Goal: Check status: Check status

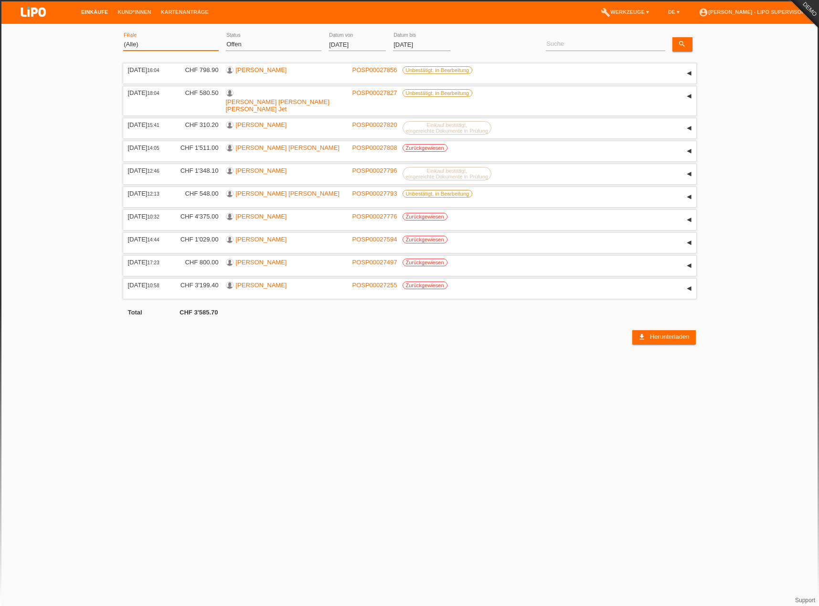
click at [174, 46] on select "(Alle) Aarau Biel Conthey Contone Delémont Dietikon Dietlikon Egerkingen Emmen …" at bounding box center [170, 44] width 95 height 11
click at [252, 40] on select "(Alle) Neu Offen Zurückgewiesen Zurückgetreten / Storniert Abgeschlossen" at bounding box center [273, 44] width 95 height 11
select select "ALL"
click at [226, 39] on select "(Alle) Neu Offen Zurückgewiesen Zurückgetreten / Storniert Abgeschlossen" at bounding box center [273, 44] width 95 height 11
click at [366, 46] on input "[DATE]" at bounding box center [356, 45] width 57 height 12
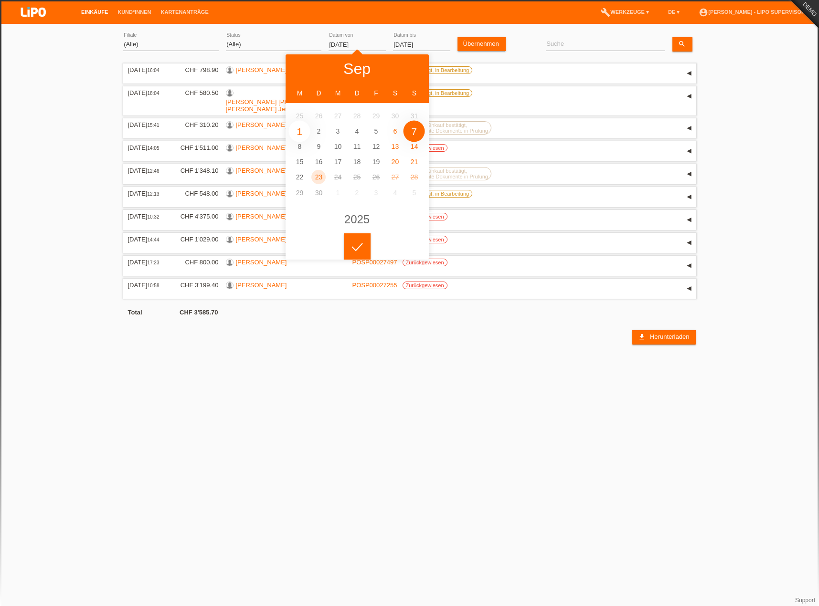
type input "[DATE]"
click at [414, 39] on input "[DATE]" at bounding box center [421, 45] width 57 height 12
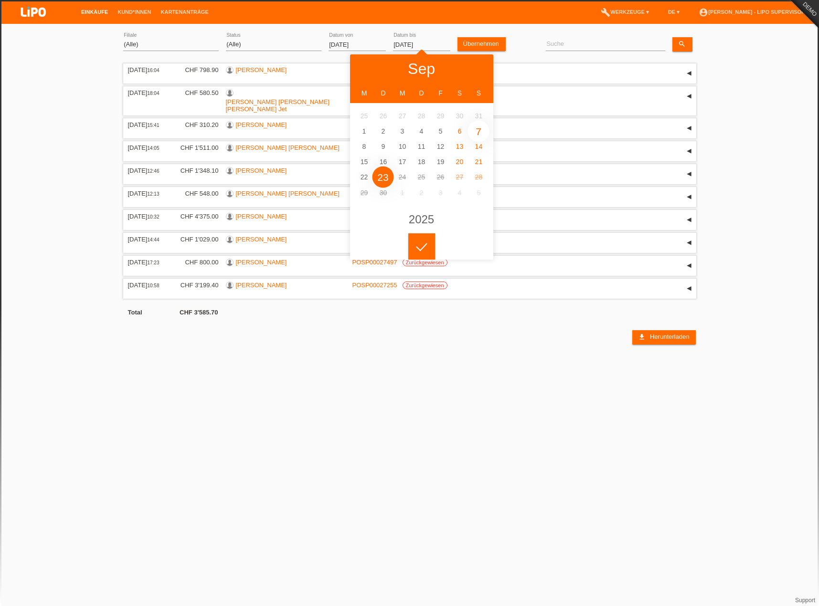
type input "[DATE]"
click at [477, 43] on link "Übernehmen" at bounding box center [481, 44] width 48 height 14
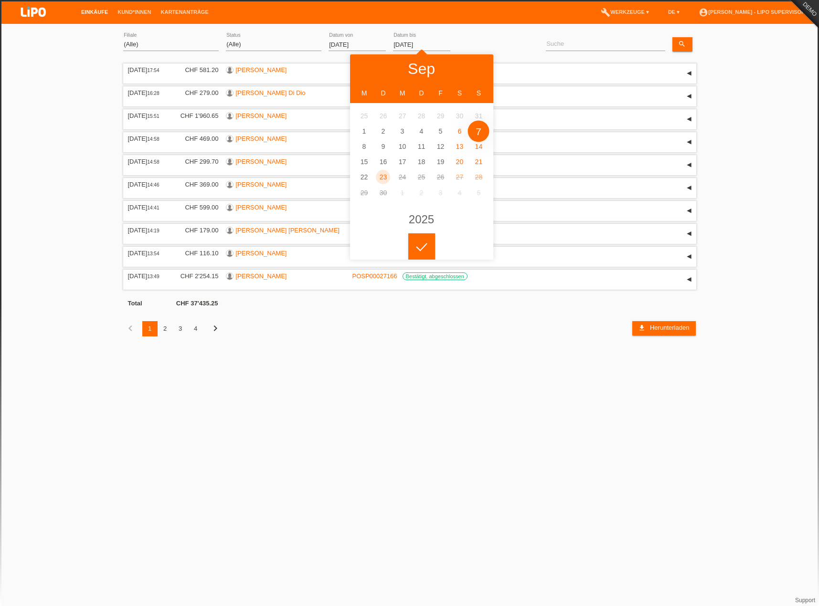
click at [383, 351] on html "Einkäufe Kund*innen Kartenanträge menu account_circle [PERSON_NAME] - LIPO Supe…" at bounding box center [409, 175] width 819 height 351
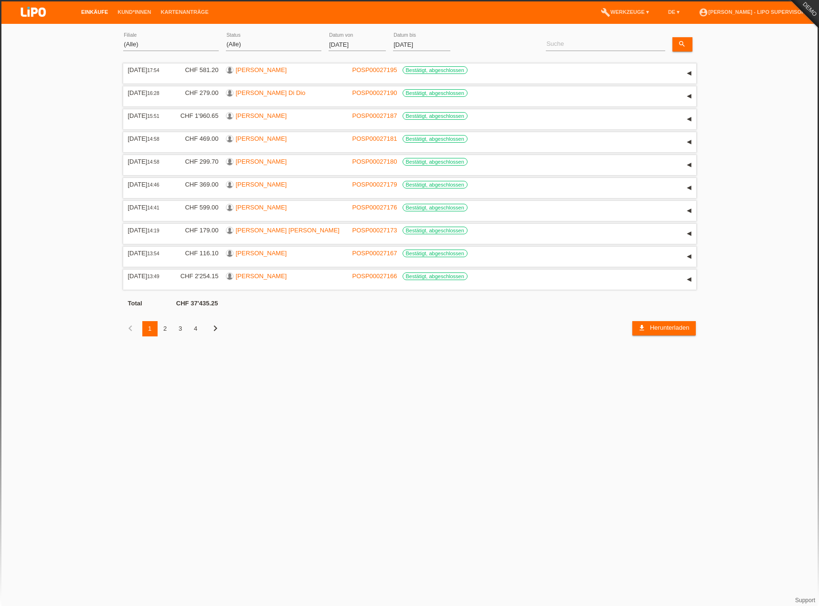
click at [169, 326] on div "2" at bounding box center [165, 328] width 15 height 15
click at [165, 11] on link "Kartenanträge" at bounding box center [184, 12] width 57 height 6
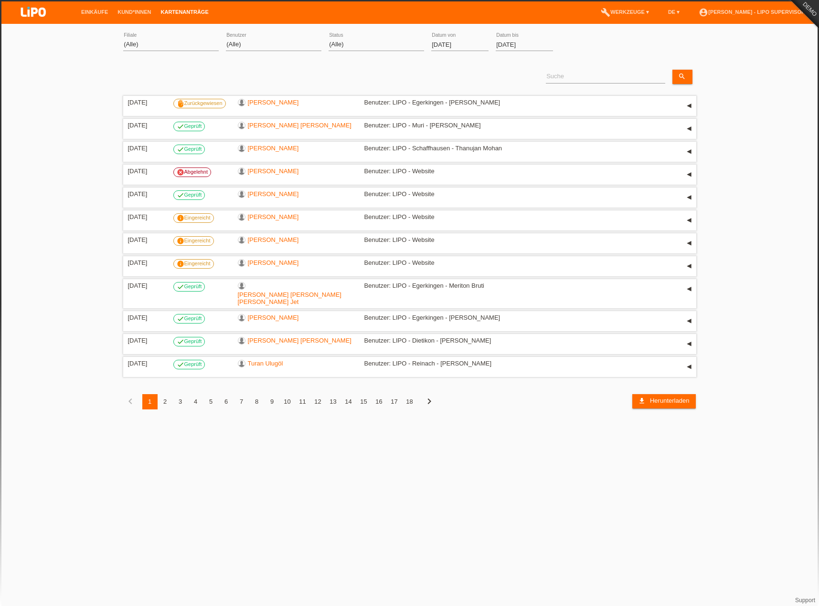
click at [171, 396] on div "2" at bounding box center [165, 401] width 15 height 15
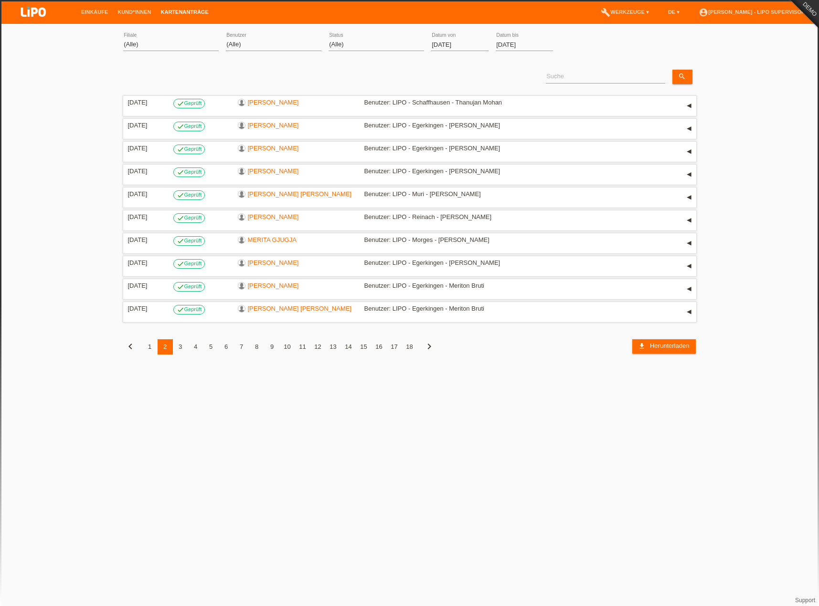
click at [516, 42] on input "[DATE]" at bounding box center [523, 45] width 57 height 12
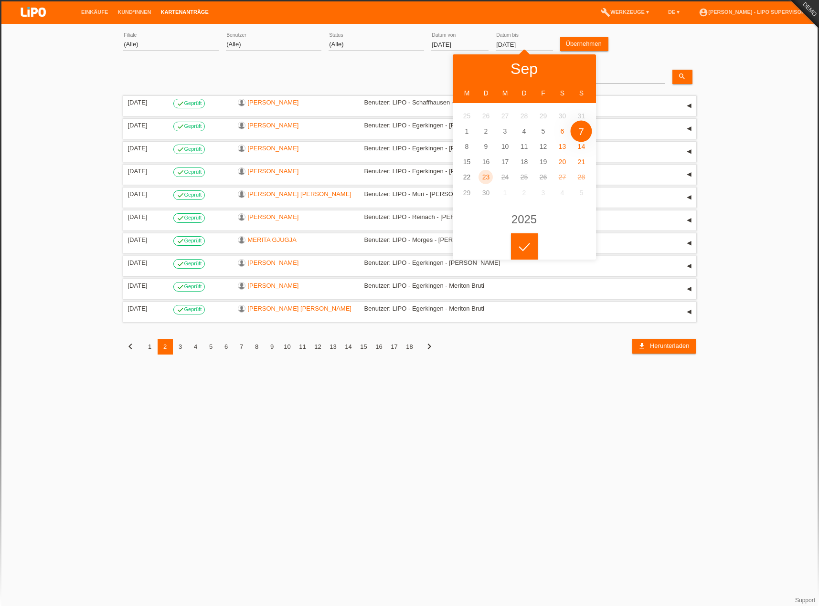
type input "[DATE]"
click at [580, 43] on link "Übernehmen" at bounding box center [584, 44] width 48 height 14
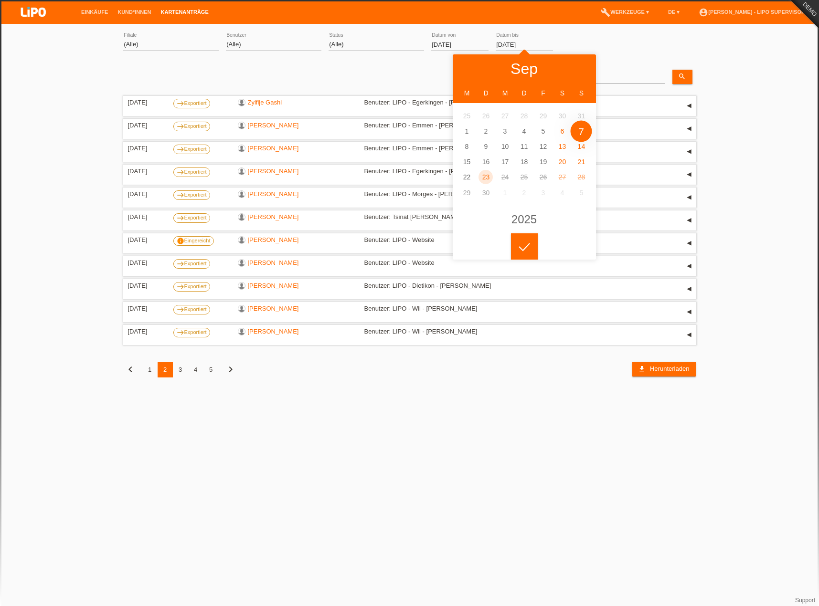
click at [248, 60] on div "(Alle) Frank Giger - LIPO Demo Jenny Widmer - LIPO Demo LIPO - Pratteln - Lukas…" at bounding box center [273, 45] width 95 height 32
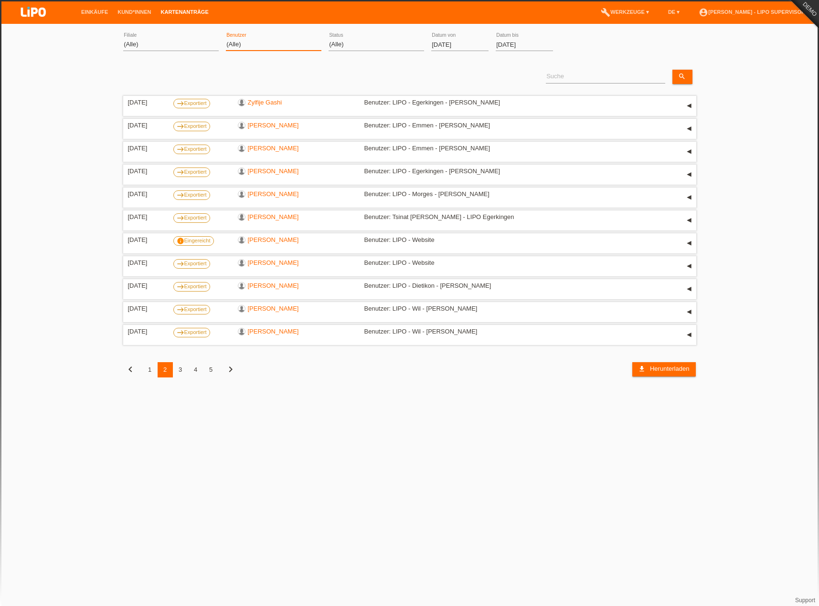
click at [284, 43] on select "(Alle) Frank Giger - LIPO Demo Jenny Widmer - LIPO Demo LIPO - Pratteln - Lukas…" at bounding box center [273, 44] width 95 height 11
click at [156, 43] on select "(Alle) Aarau Biel Conthey Contone Delémont Dietikon Dietlikon Egerkingen Emmen …" at bounding box center [170, 44] width 95 height 11
click at [232, 37] on div "(Alle) Frank Giger - LIPO Demo Jenny Widmer - LIPO Demo LIPO - Pratteln - Lukas…" at bounding box center [273, 45] width 95 height 32
click at [233, 42] on select "(Alle) Frank Giger - LIPO Demo Jenny Widmer - LIPO Demo LIPO - Pratteln - Lukas…" at bounding box center [273, 44] width 95 height 11
click at [158, 46] on select "(Alle) Aarau Biel Conthey Contone Delémont Dietikon Dietlikon Egerkingen Emmen …" at bounding box center [170, 44] width 95 height 11
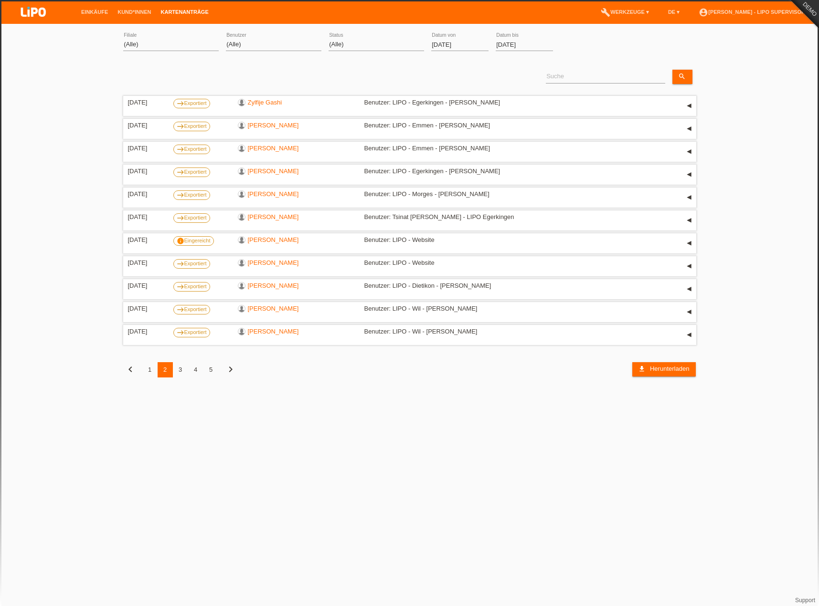
click at [341, 59] on div "(Alle) Eingereicht Weitergeleitet Zurückgewiesen Geprüft Exportiert Abgelehnt A…" at bounding box center [375, 45] width 95 height 32
click at [341, 42] on select "(Alle) Eingereicht Weitergeleitet Zurückgewiesen Geprüft Exportiert Abgelehnt A…" at bounding box center [375, 44] width 95 height 11
select select "REJECTED"
click at [328, 39] on select "(Alle) Eingereicht Weitergeleitet Zurückgewiesen Geprüft Exportiert Abgelehnt A…" at bounding box center [375, 44] width 95 height 11
click at [586, 42] on link "Übernehmen" at bounding box center [584, 44] width 48 height 14
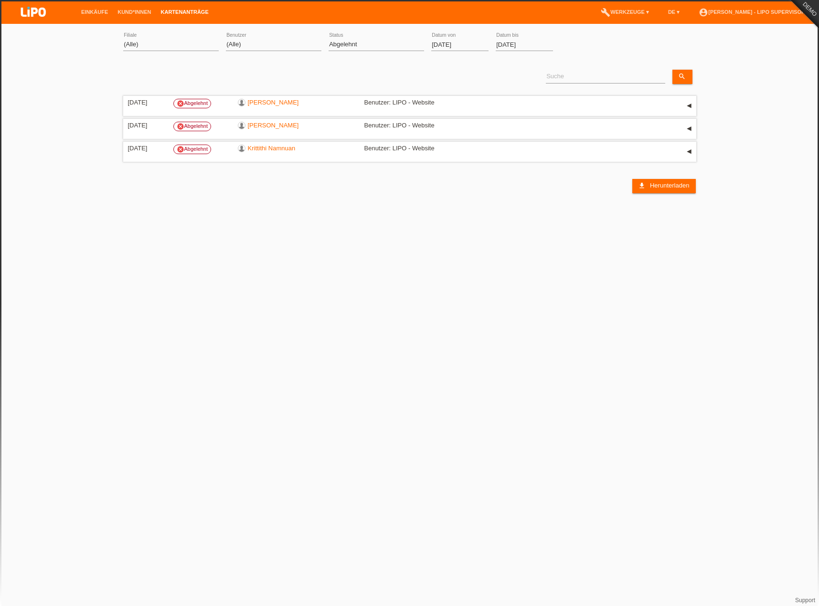
click at [216, 193] on html "Einkäufe Kund*innen Kartenanträge menu account_circle [PERSON_NAME] - LIPO Supe…" at bounding box center [409, 96] width 819 height 193
